Goal: Task Accomplishment & Management: Manage account settings

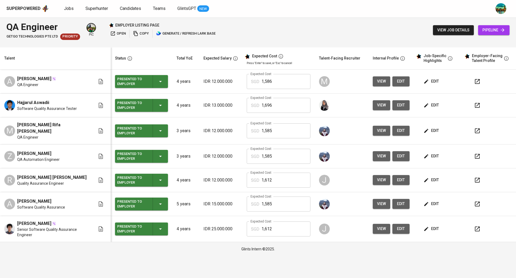
click at [436, 80] on span "edit" at bounding box center [431, 81] width 14 height 7
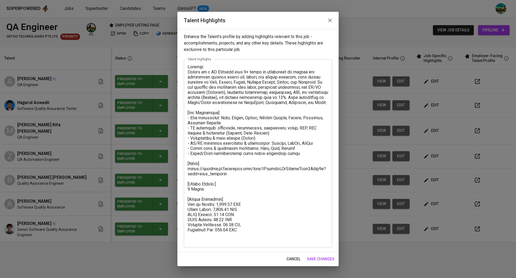
click at [330, 23] on icon "button" at bounding box center [330, 20] width 6 height 6
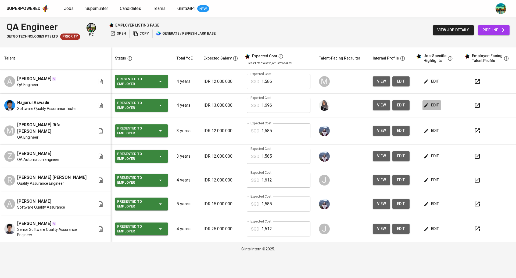
click at [433, 102] on button "edit" at bounding box center [431, 105] width 19 height 10
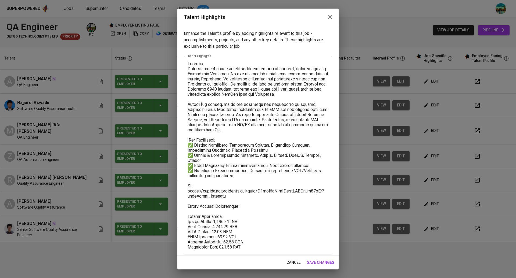
click at [231, 198] on textarea at bounding box center [257, 155] width 141 height 189
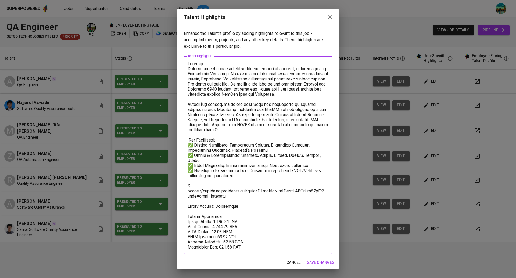
drag, startPoint x: 231, startPoint y: 198, endPoint x: 196, endPoint y: 190, distance: 35.8
click at [196, 190] on textarea at bounding box center [257, 155] width 141 height 189
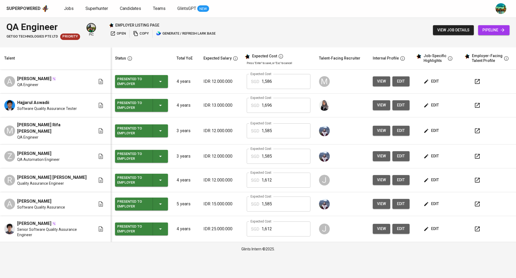
click at [430, 131] on span "edit" at bounding box center [431, 131] width 14 height 7
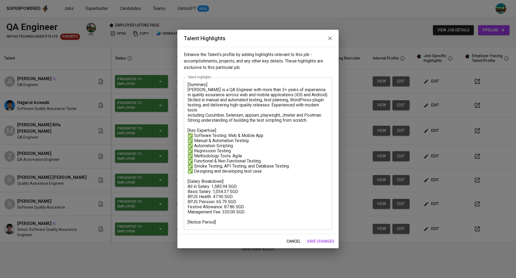
click at [329, 41] on icon "button" at bounding box center [330, 38] width 6 height 6
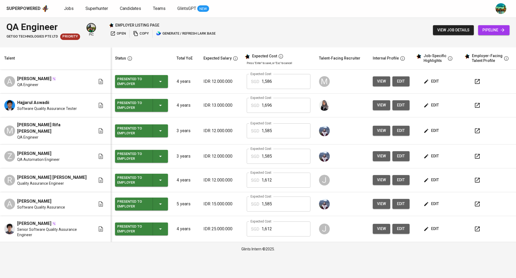
click at [434, 179] on span "edit" at bounding box center [431, 180] width 14 height 7
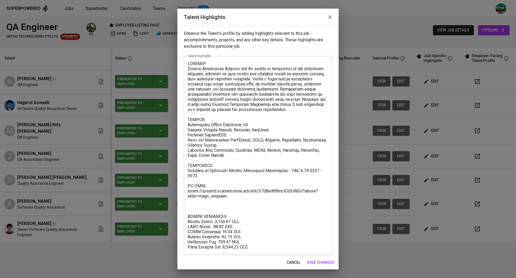
click at [203, 207] on textarea at bounding box center [257, 155] width 141 height 189
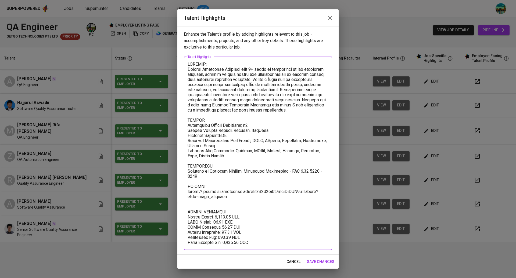
drag, startPoint x: 231, startPoint y: 198, endPoint x: 185, endPoint y: 193, distance: 46.2
click at [185, 193] on div "x Talent Highlights" at bounding box center [258, 154] width 148 height 194
type textarea "SUMMARY: Quality Assurance Engineer with 4+ years of experience in the financia…"
click at [331, 18] on icon "button" at bounding box center [330, 18] width 6 height 6
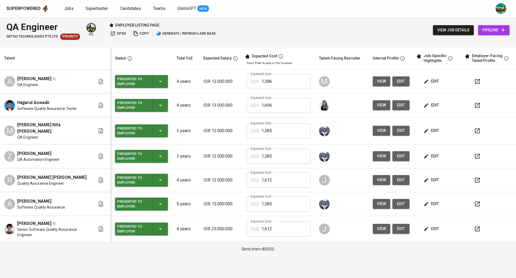
click at [436, 226] on span "edit" at bounding box center [431, 229] width 14 height 7
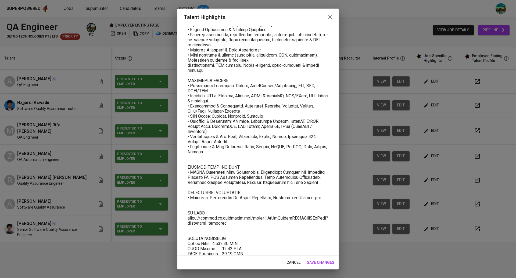
scroll to position [136, 0]
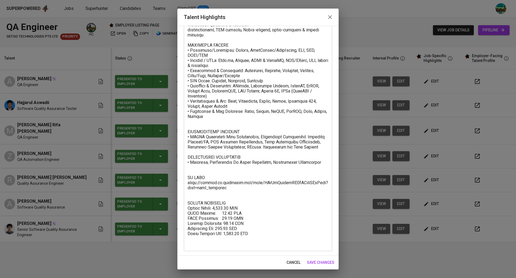
click at [217, 173] on textarea at bounding box center [257, 85] width 141 height 321
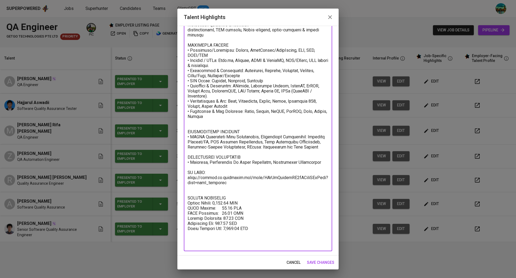
scroll to position [131, 0]
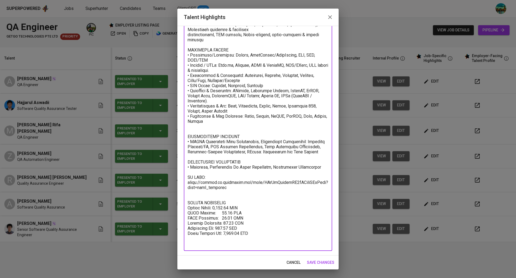
click at [195, 127] on textarea at bounding box center [257, 88] width 141 height 316
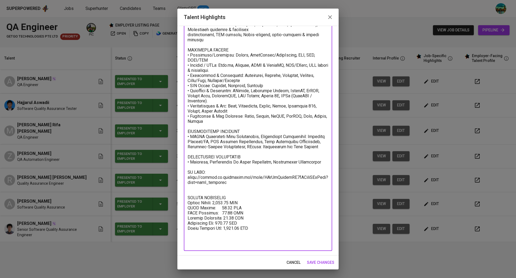
scroll to position [126, 0]
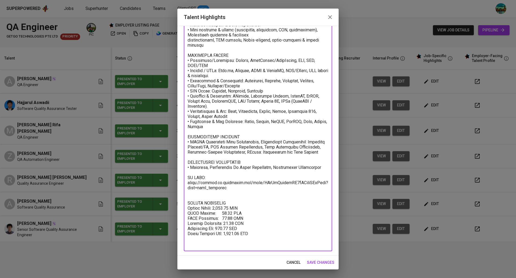
click at [194, 205] on textarea at bounding box center [257, 91] width 141 height 311
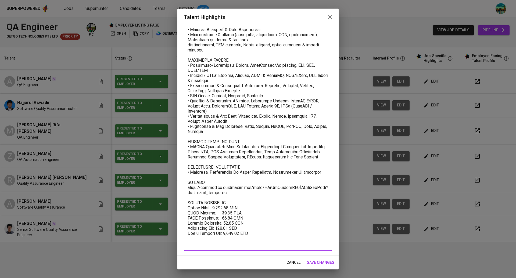
drag, startPoint x: 234, startPoint y: 198, endPoint x: 183, endPoint y: 194, distance: 50.9
click at [183, 194] on div "Enhance the Talent's profile by adding highlights relevant to this job - accomp…" at bounding box center [257, 141] width 161 height 230
type textarea "LOREMIP • Dolo 6 sitam consecte ad Elitsedd Eiusmod Temporincid. • Utlabo etdol…"
click at [330, 19] on icon "button" at bounding box center [330, 17] width 6 height 6
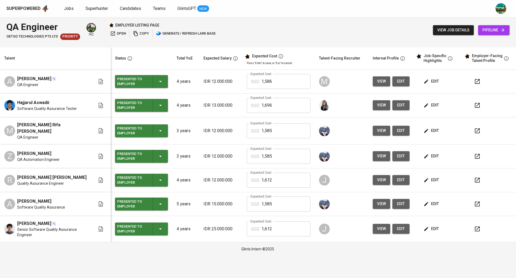
click at [164, 130] on icon "button" at bounding box center [160, 131] width 6 height 6
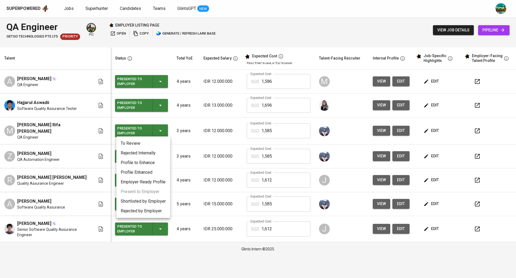
click at [150, 180] on li "Employer-Ready Profile" at bounding box center [143, 183] width 54 height 10
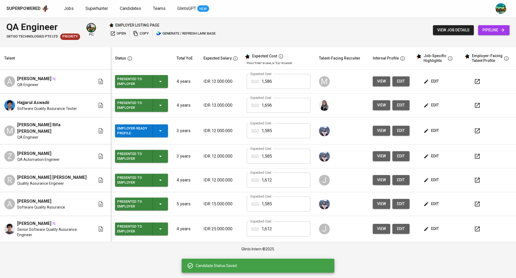
click at [163, 153] on icon "button" at bounding box center [160, 156] width 6 height 6
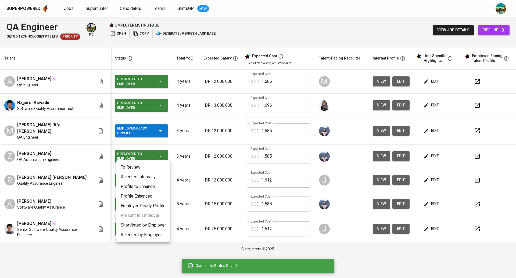
click at [163, 153] on div at bounding box center [258, 139] width 516 height 278
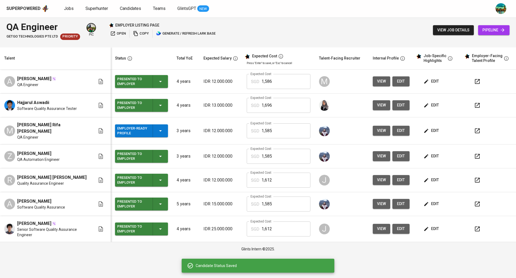
click at [165, 155] on div "Presented to Employer" at bounding box center [141, 156] width 48 height 13
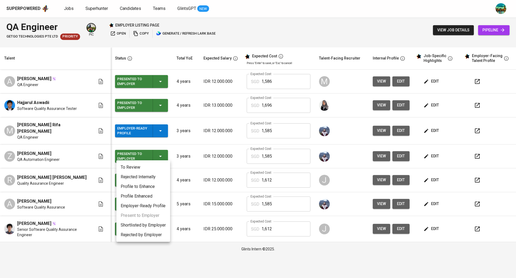
click at [152, 208] on li "Employer-Ready Profile" at bounding box center [143, 206] width 54 height 10
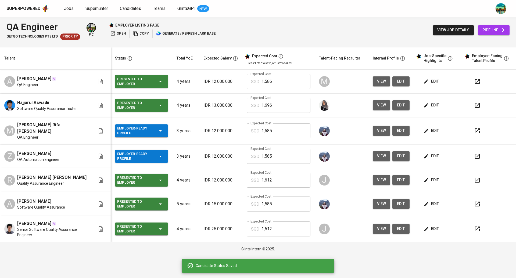
click at [165, 201] on div "Presented to Employer" at bounding box center [141, 204] width 48 height 13
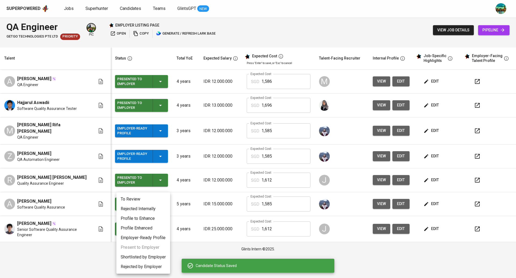
click at [151, 239] on li "Employer-Ready Profile" at bounding box center [143, 238] width 54 height 10
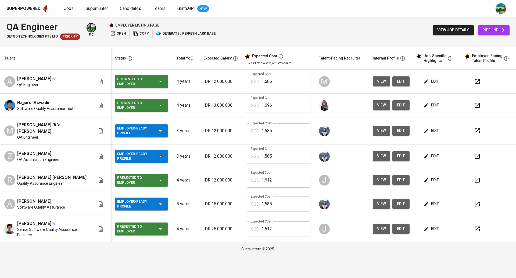
click at [120, 33] on span "open" at bounding box center [118, 34] width 16 height 6
